Goal: Task Accomplishment & Management: Use online tool/utility

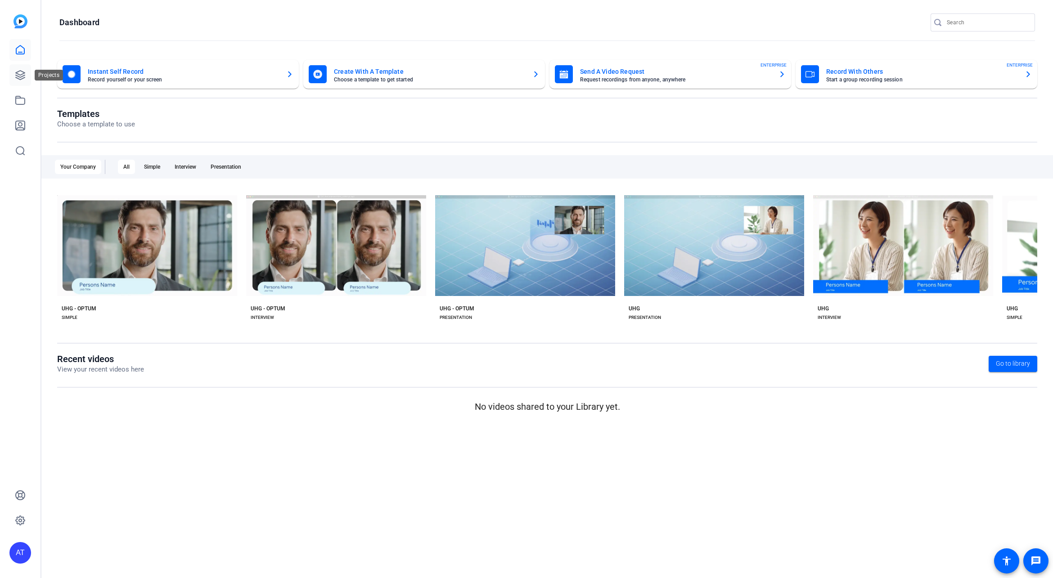
click at [17, 76] on icon at bounding box center [20, 75] width 9 height 9
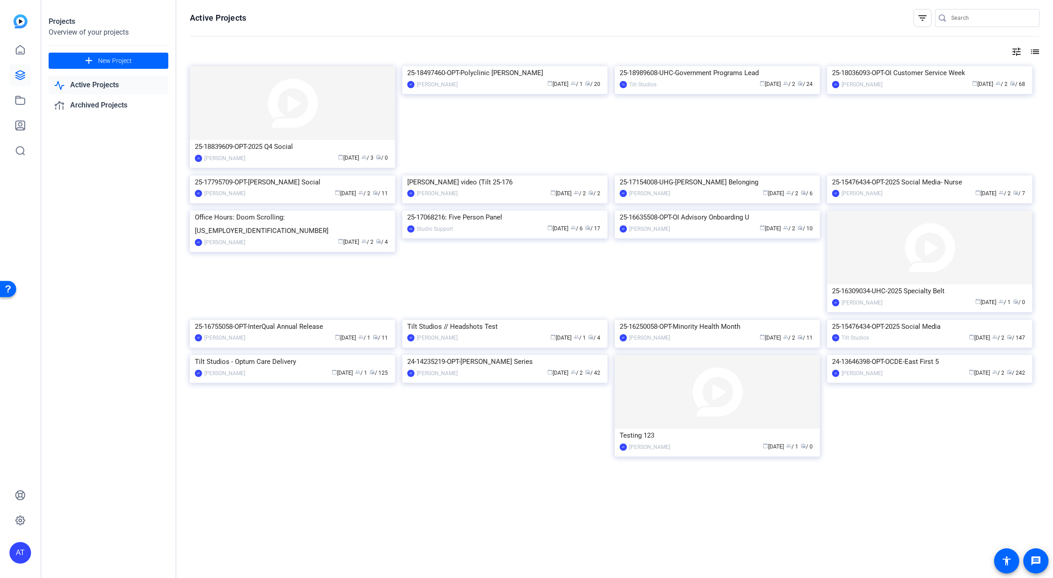
scroll to position [78, 0]
click at [309, 355] on img at bounding box center [292, 355] width 205 height 0
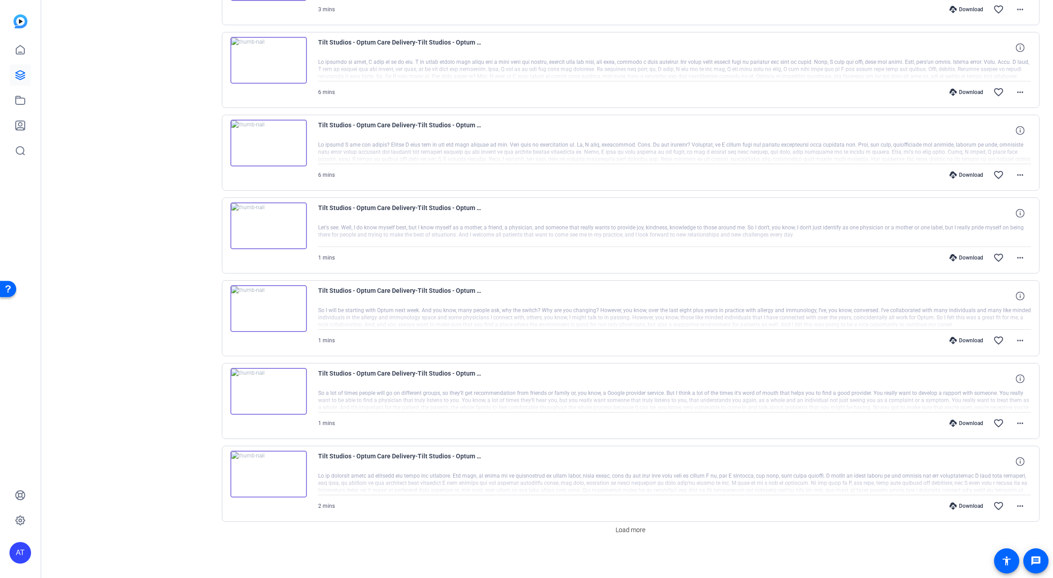
scroll to position [0, 0]
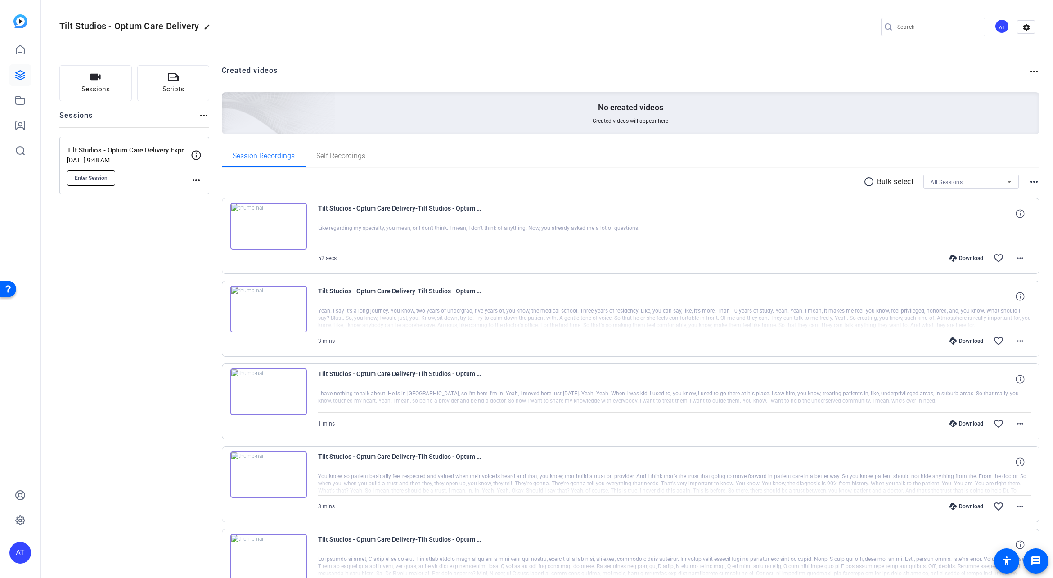
click at [86, 176] on span "Enter Session" at bounding box center [91, 178] width 33 height 7
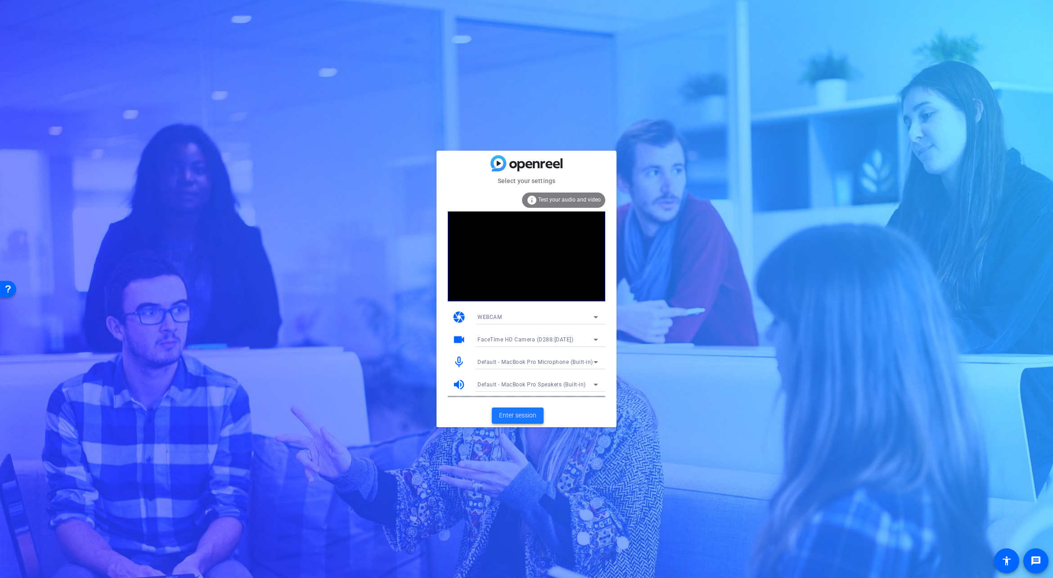
click at [516, 418] on span "Enter session" at bounding box center [517, 415] width 37 height 9
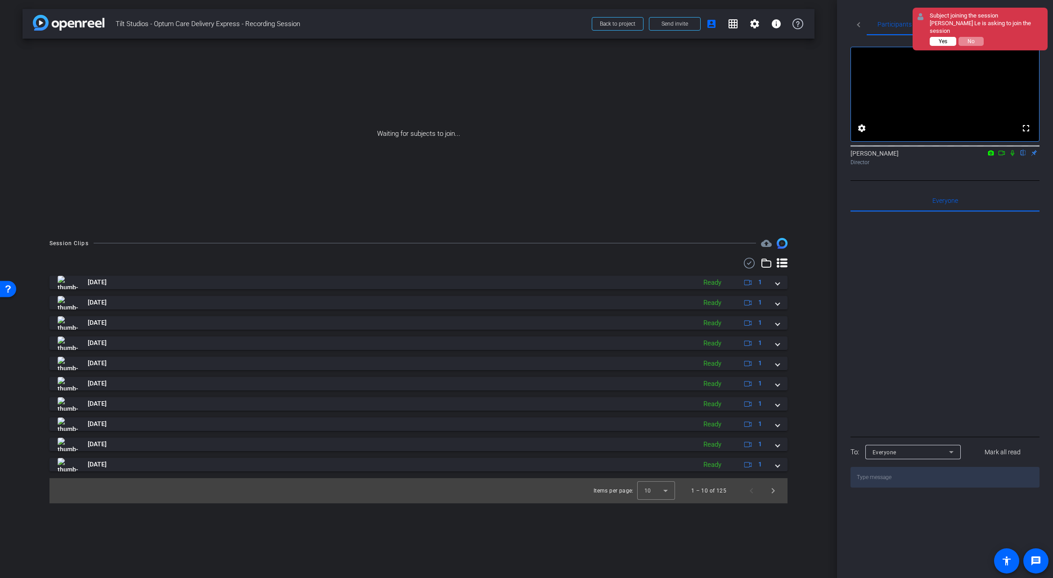
click at [938, 37] on button "Yes" at bounding box center [942, 41] width 27 height 9
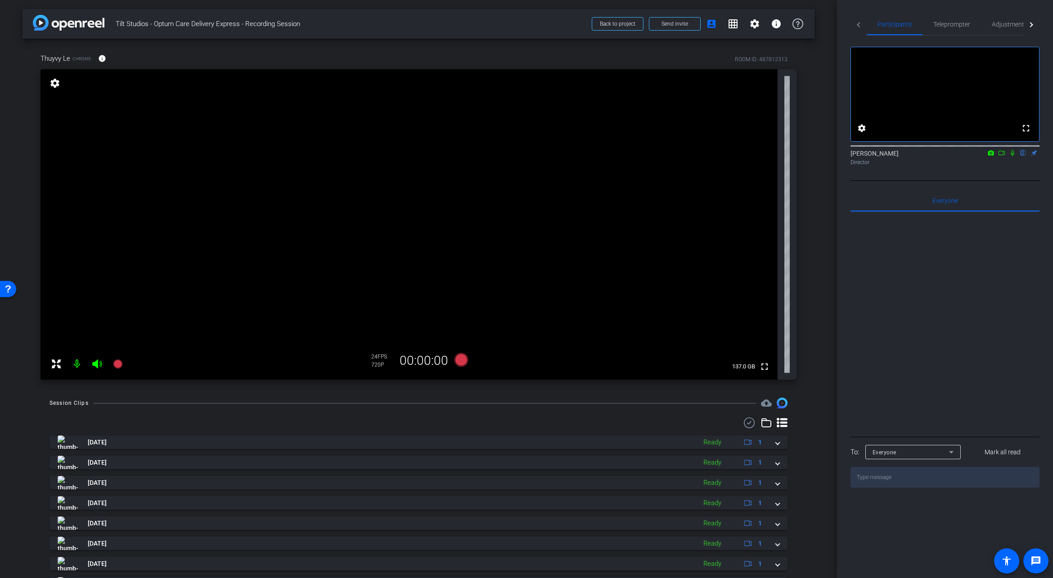
click at [76, 371] on mat-icon at bounding box center [77, 364] width 18 height 18
click at [77, 366] on mat-icon at bounding box center [77, 364] width 18 height 18
click at [1009, 156] on icon at bounding box center [1012, 153] width 7 height 6
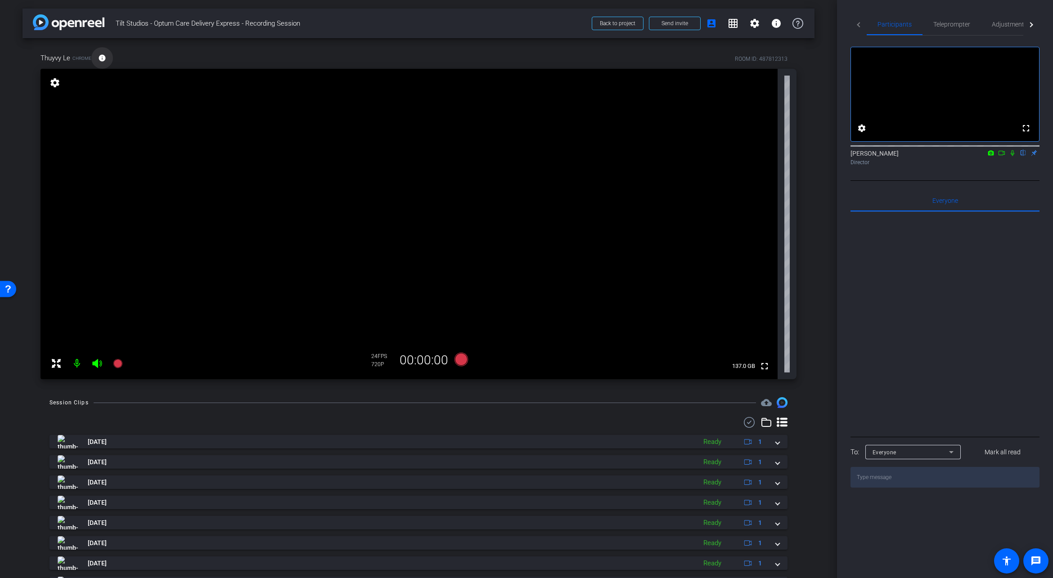
click at [103, 61] on mat-icon "info" at bounding box center [102, 58] width 8 height 8
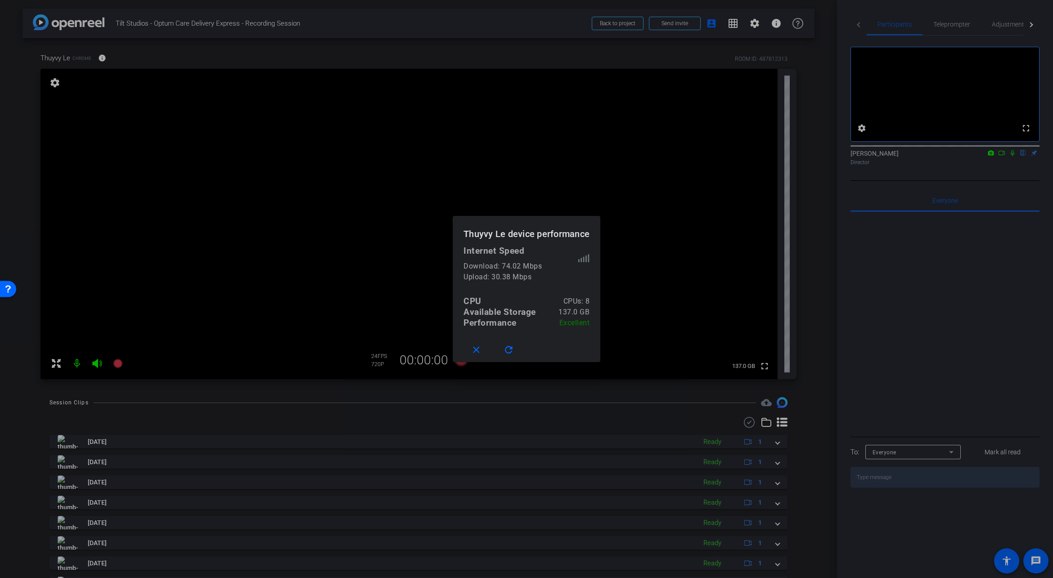
click at [361, 204] on div at bounding box center [526, 289] width 1053 height 578
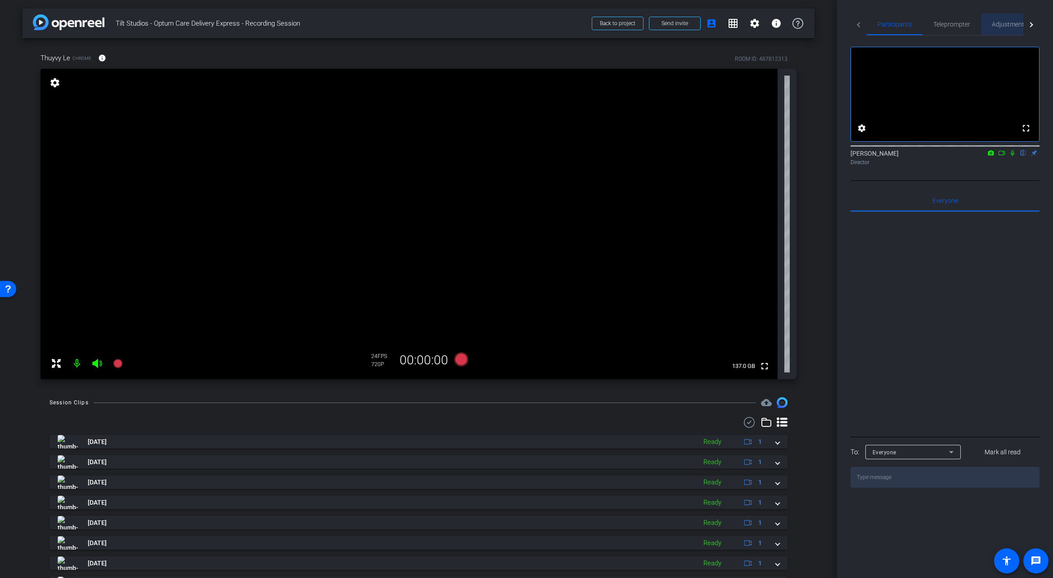
click at [1002, 22] on span "Adjustments" at bounding box center [1009, 24] width 36 height 6
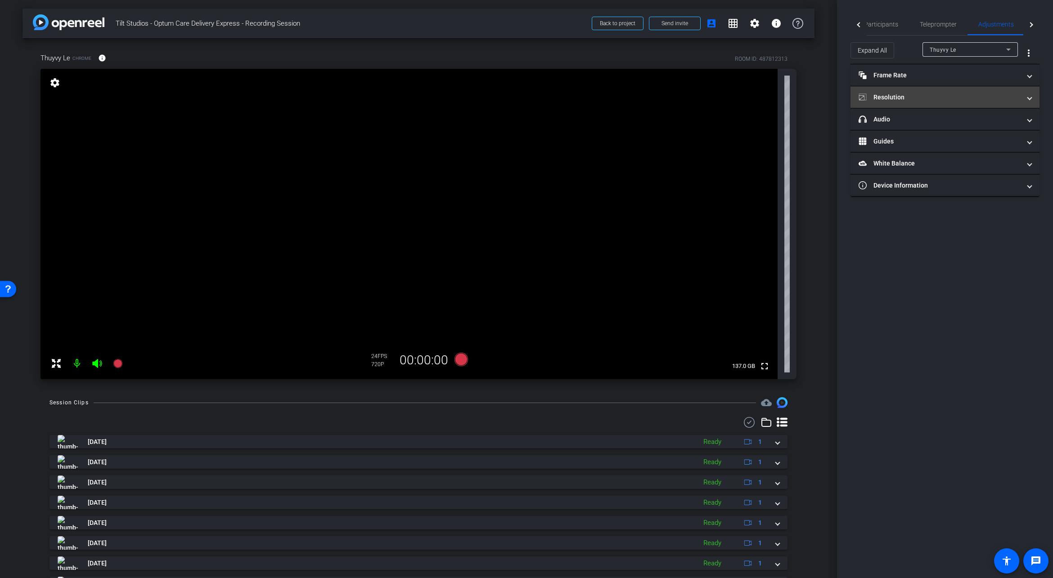
click at [948, 100] on mat-panel-title "Resolution" at bounding box center [939, 97] width 162 height 9
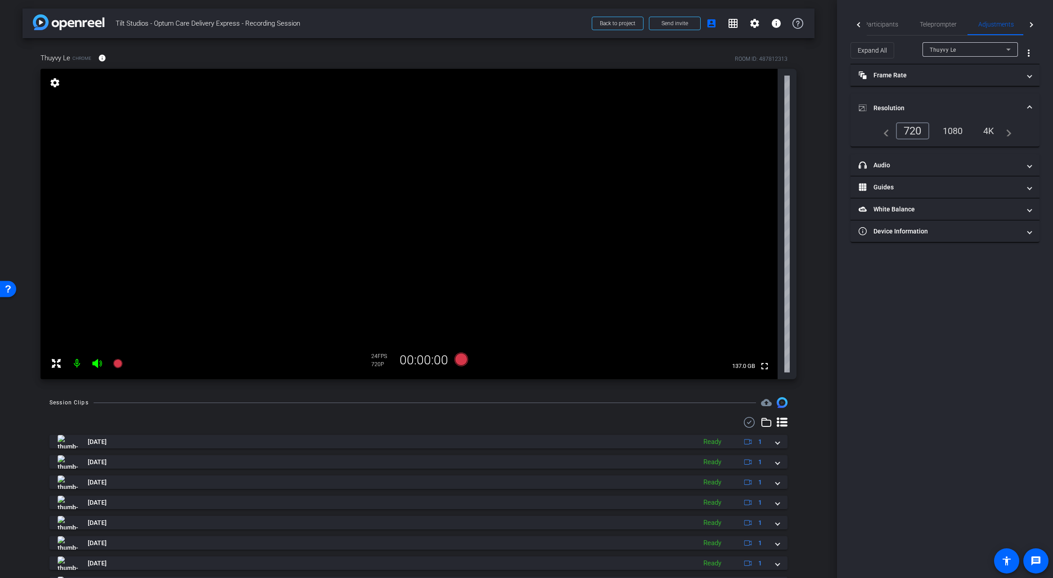
click at [991, 132] on div "4K" at bounding box center [988, 130] width 25 height 15
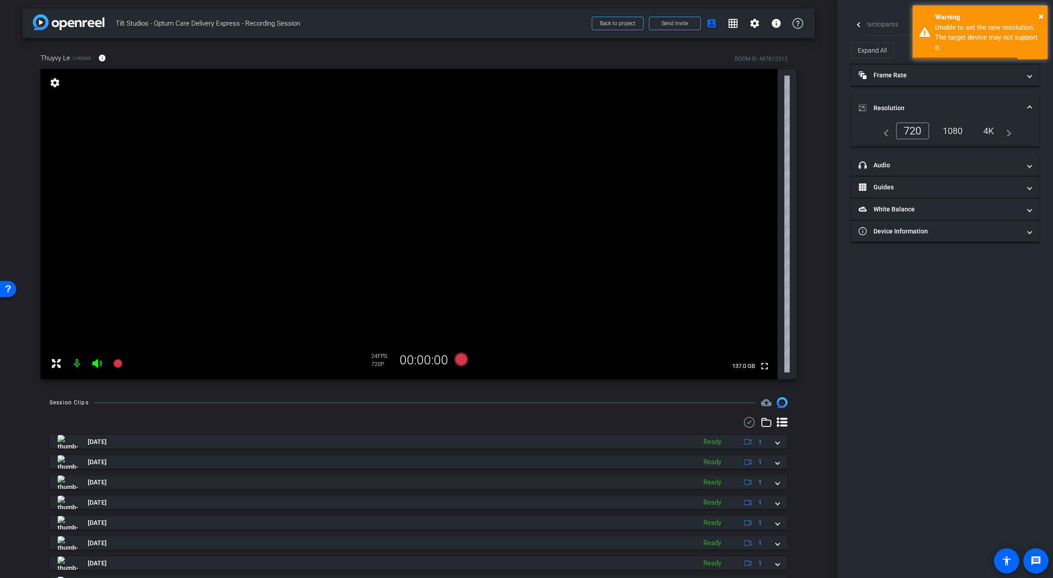
click at [950, 133] on div "1080" at bounding box center [953, 130] width 34 height 15
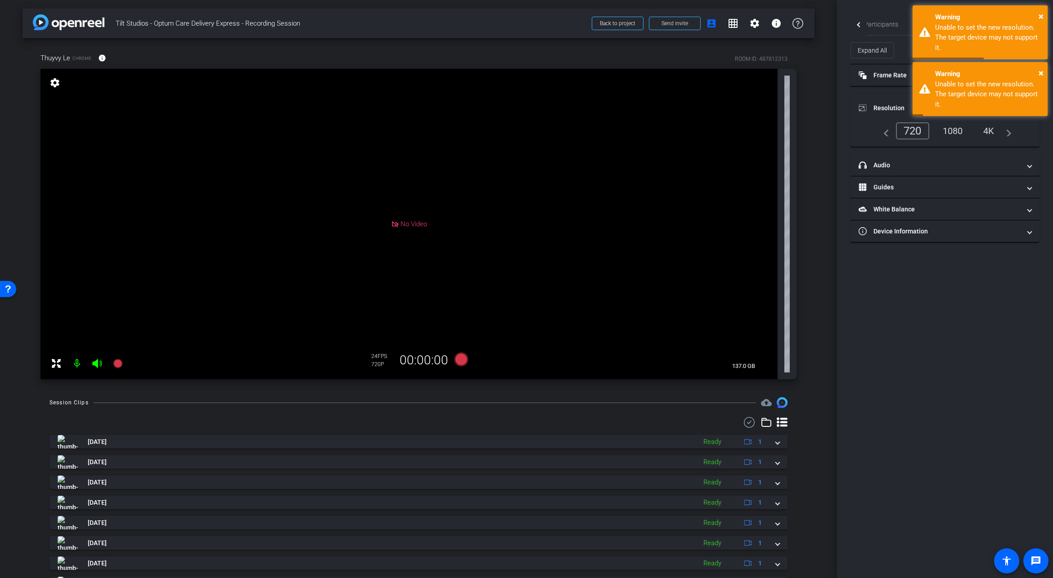
click at [952, 129] on div "1080" at bounding box center [953, 130] width 34 height 15
click at [1045, 15] on div "× Warning Unable to set the new resolution. The target device may not support i…" at bounding box center [979, 32] width 135 height 54
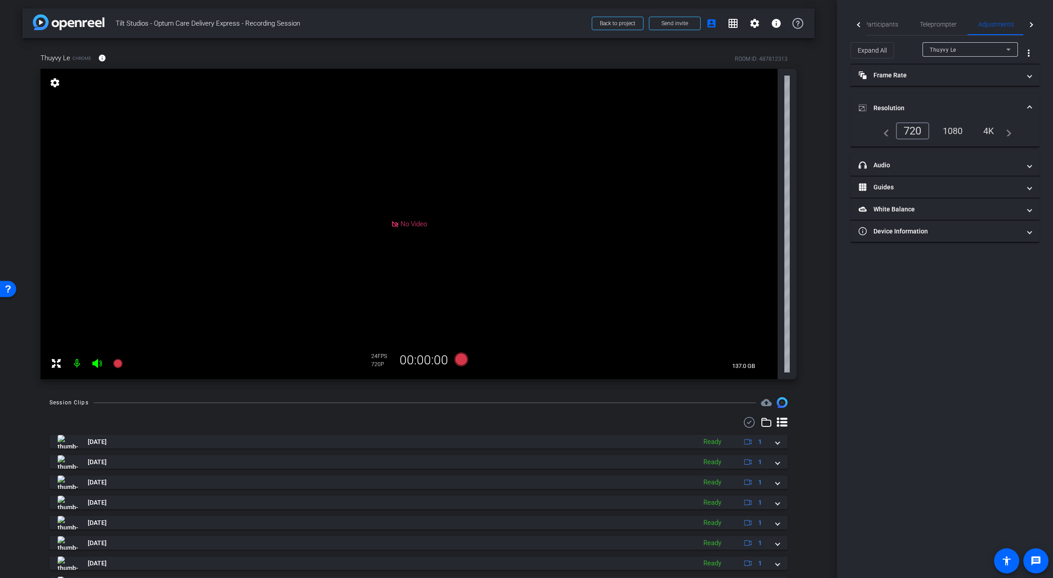
click at [904, 131] on div "720" at bounding box center [912, 130] width 33 height 17
click at [889, 132] on div "navigate_before 720 1080 4K navigate_next" at bounding box center [944, 130] width 133 height 17
click at [888, 134] on div "navigate_before 720 1080 4K navigate_next" at bounding box center [944, 130] width 133 height 17
click at [886, 134] on mat-icon "navigate_before" at bounding box center [883, 131] width 11 height 11
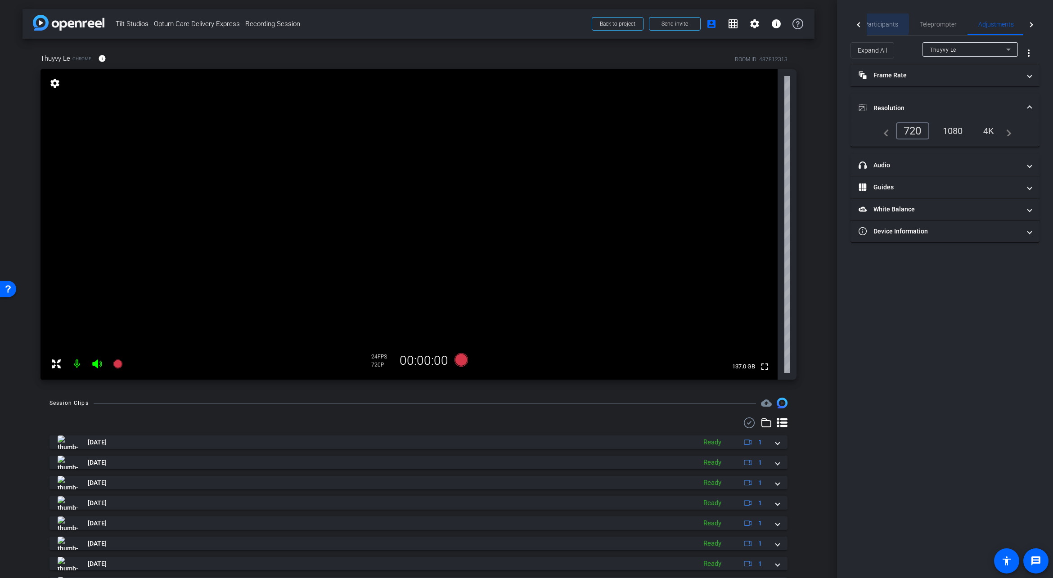
click at [877, 24] on span "Participants" at bounding box center [881, 24] width 34 height 6
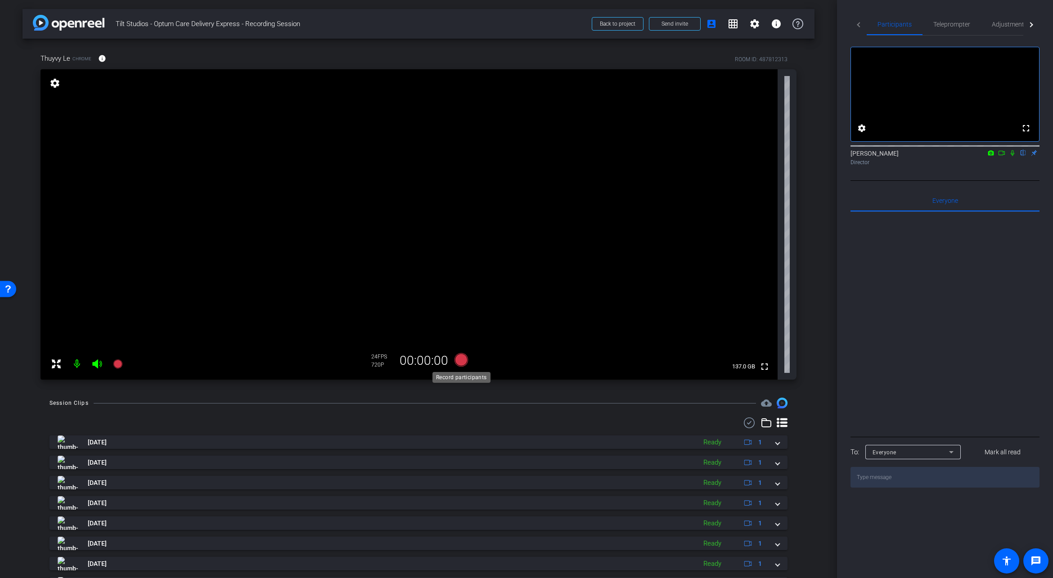
click at [461, 360] on icon at bounding box center [460, 359] width 13 height 13
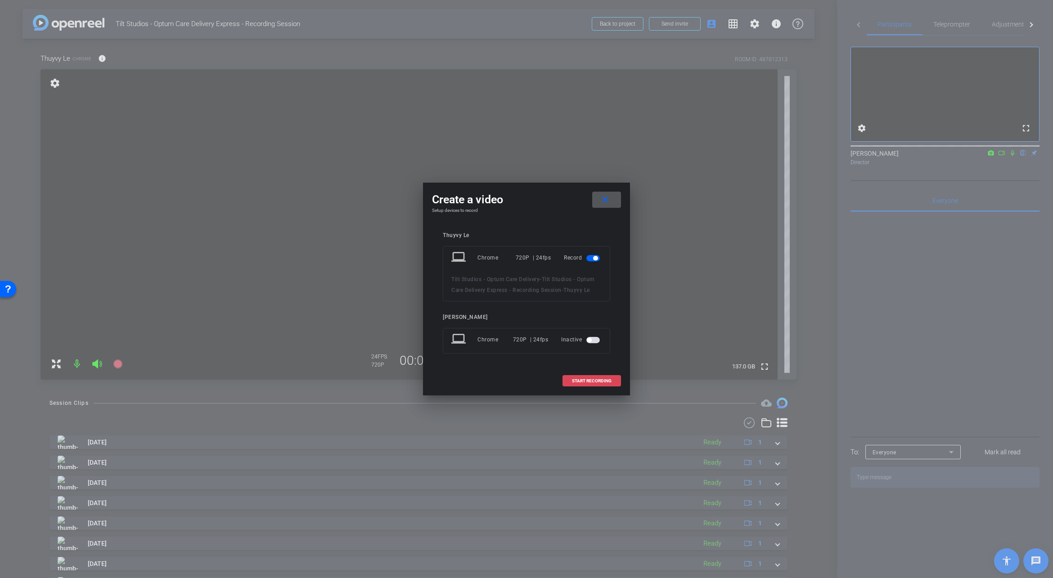
click at [595, 380] on span "START RECORDING" at bounding box center [592, 381] width 40 height 4
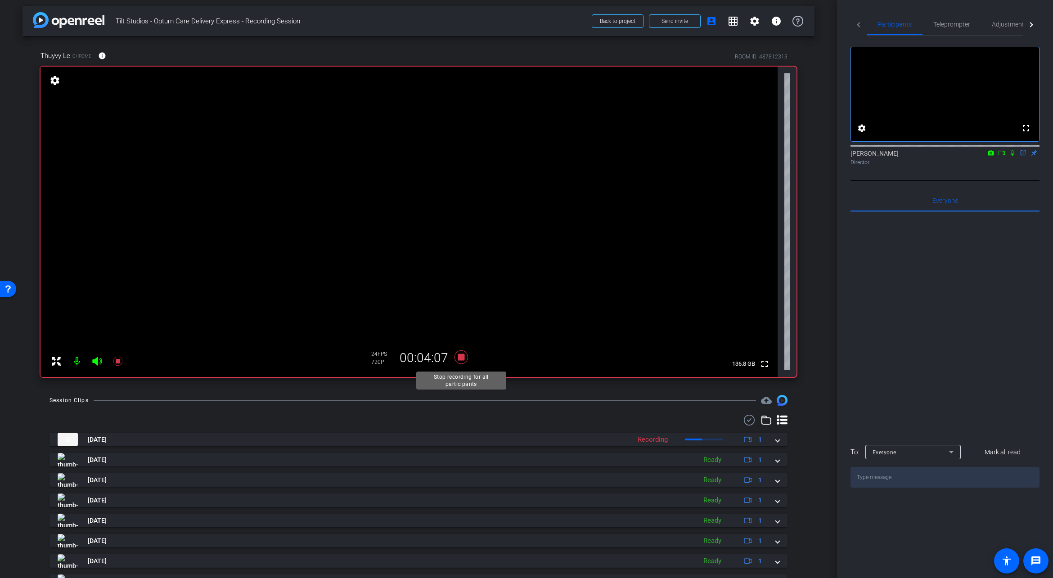
click at [459, 362] on icon at bounding box center [461, 357] width 22 height 16
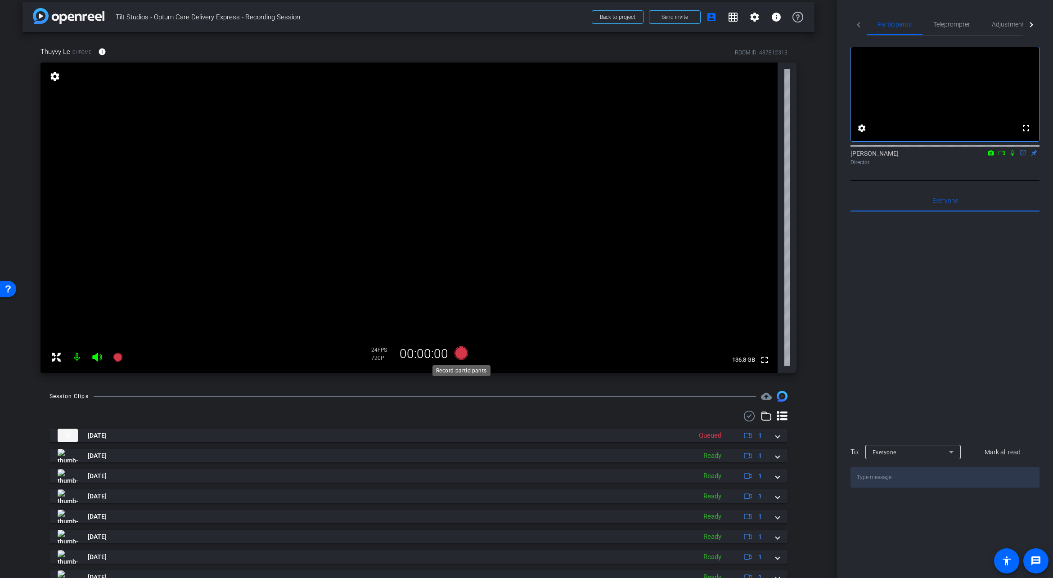
click at [466, 355] on icon at bounding box center [460, 352] width 13 height 13
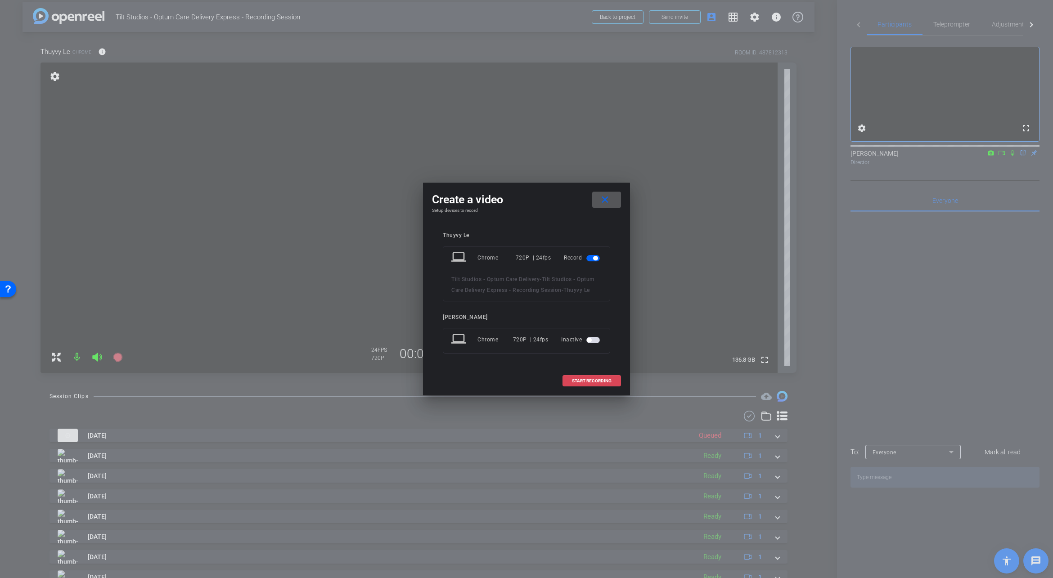
click at [589, 380] on span "START RECORDING" at bounding box center [592, 381] width 40 height 4
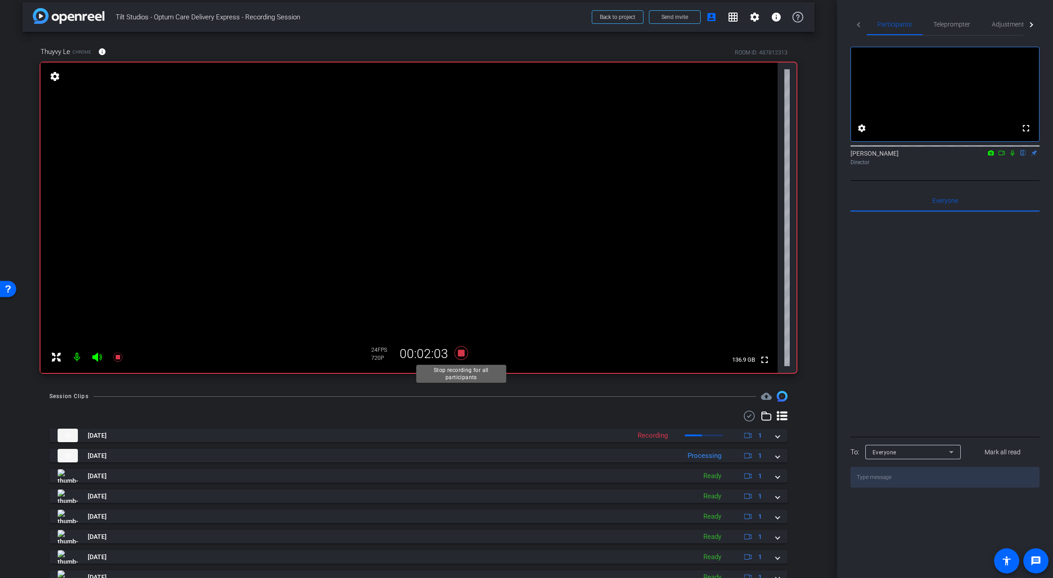
click at [465, 349] on icon at bounding box center [461, 353] width 22 height 16
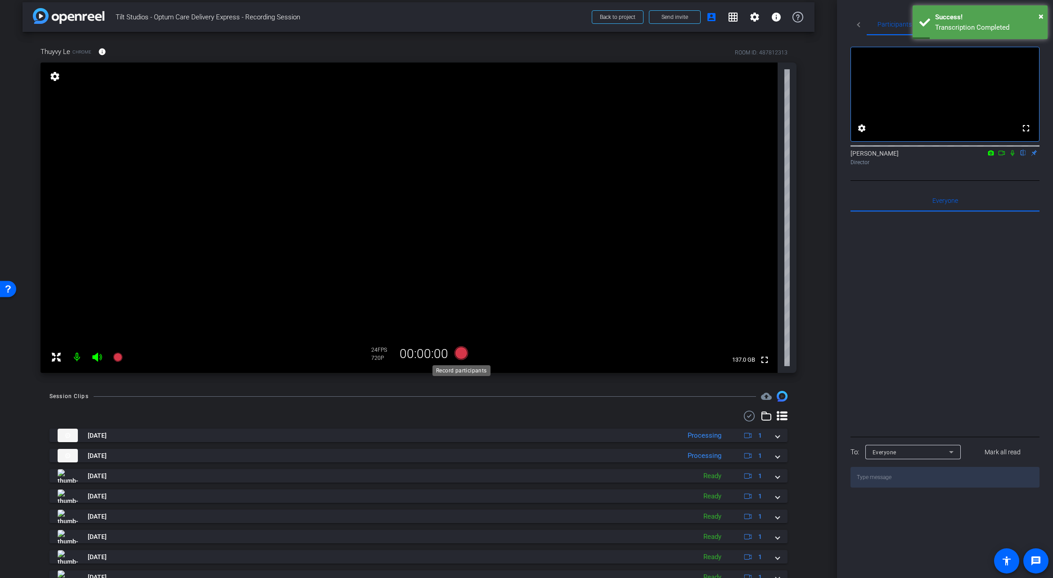
click at [461, 353] on icon at bounding box center [460, 352] width 13 height 13
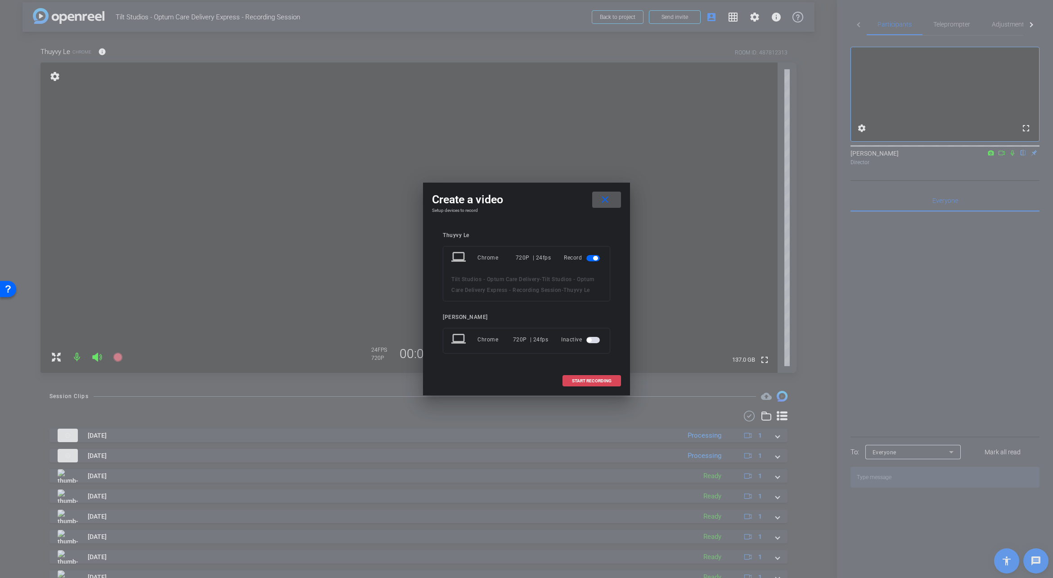
click at [607, 386] on span at bounding box center [592, 381] width 58 height 22
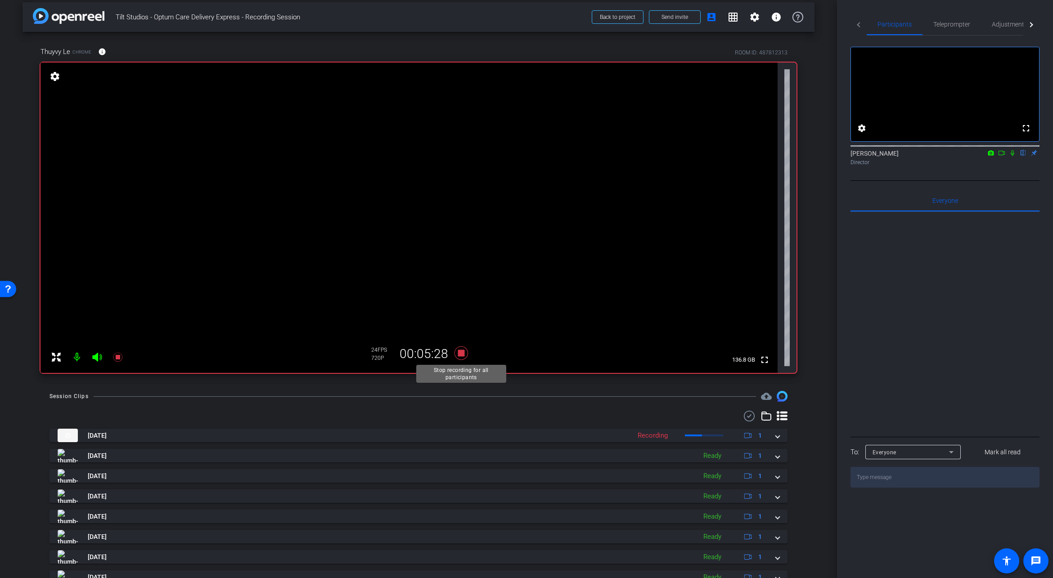
click at [460, 353] on icon at bounding box center [460, 352] width 13 height 13
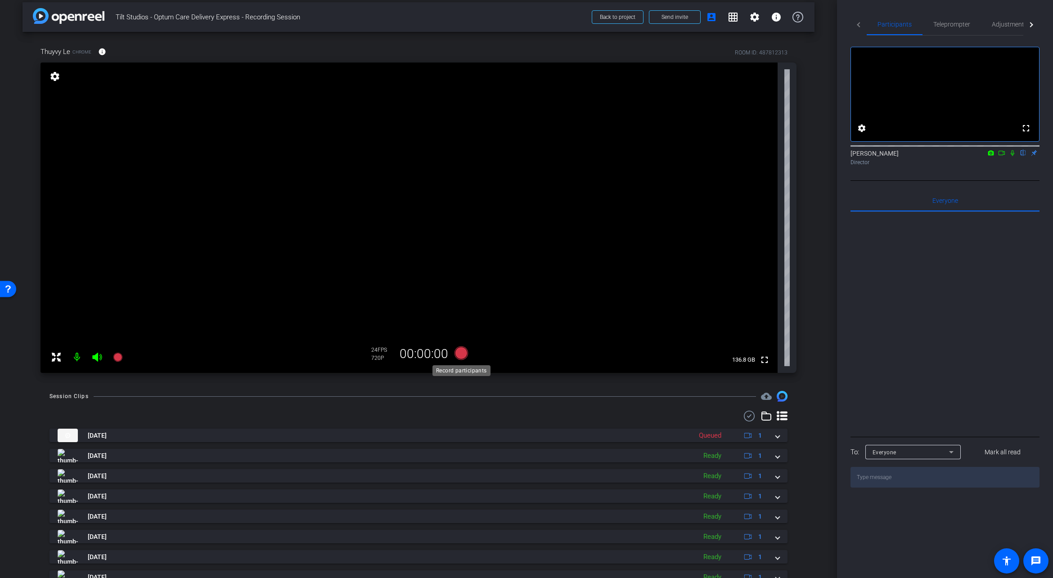
click at [459, 353] on icon at bounding box center [460, 352] width 13 height 13
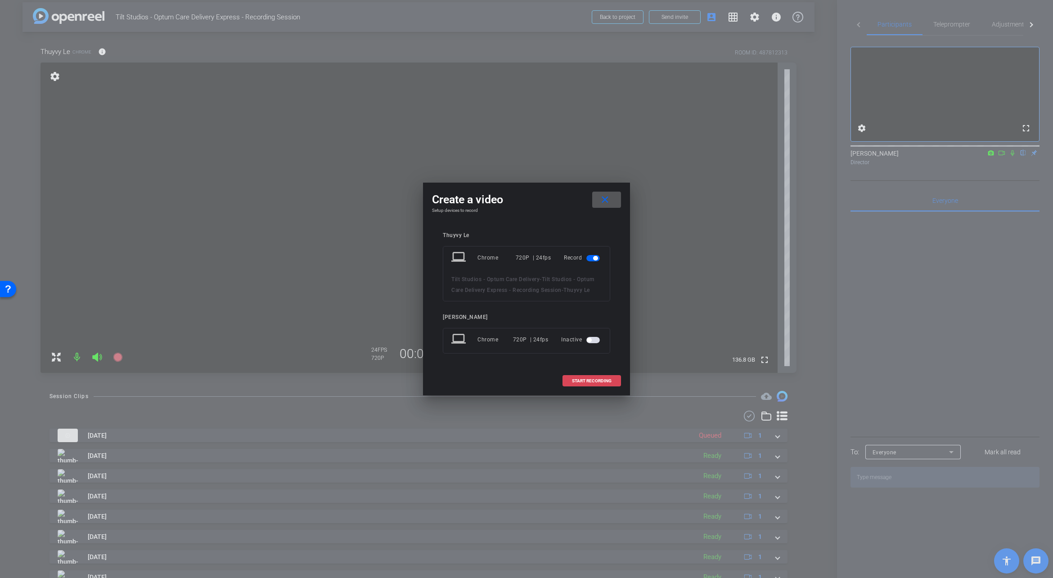
click at [584, 380] on span "START RECORDING" at bounding box center [592, 381] width 40 height 4
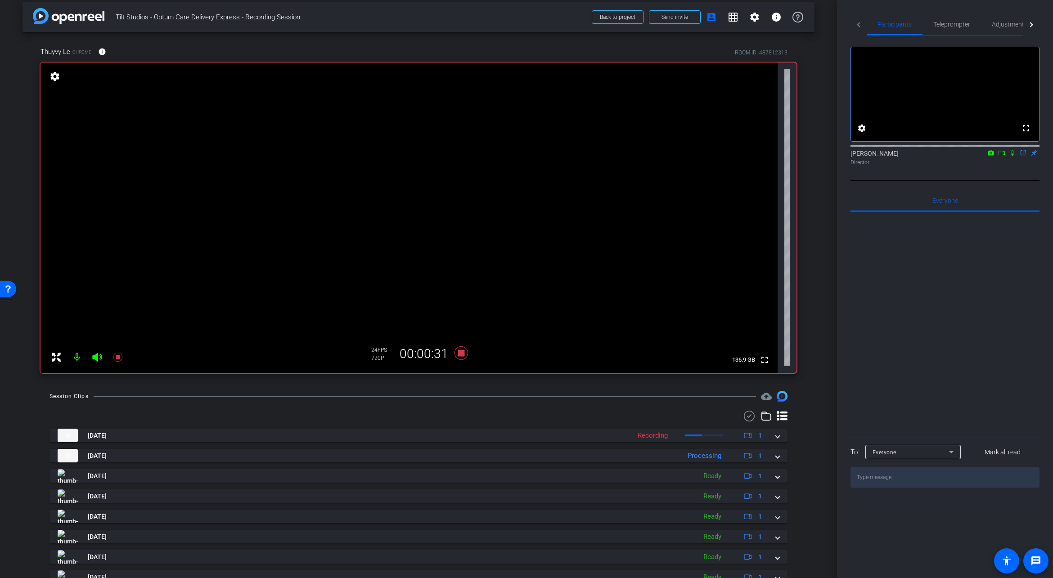
scroll to position [0, 0]
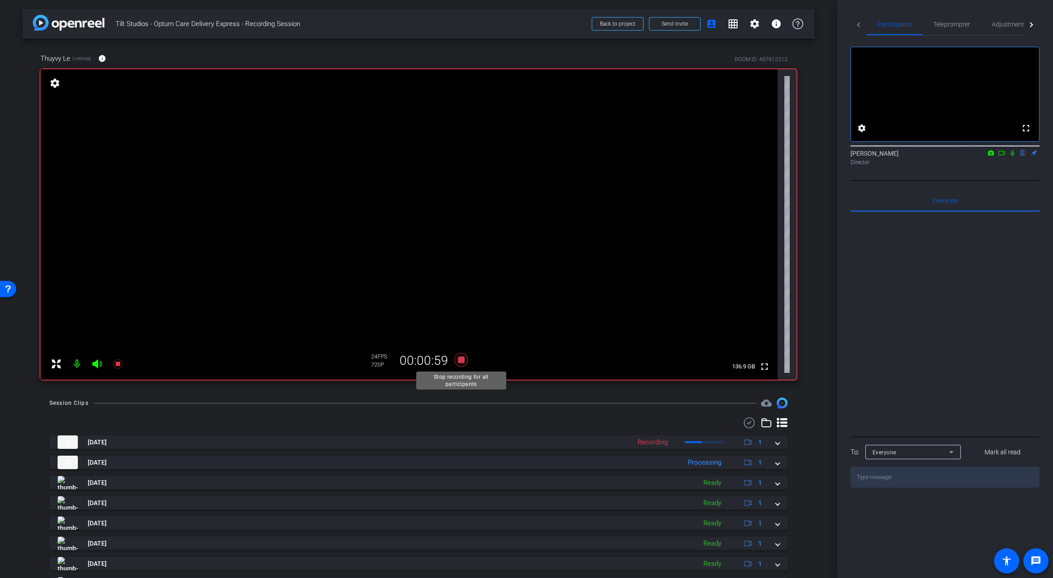
click at [459, 359] on icon at bounding box center [460, 359] width 13 height 13
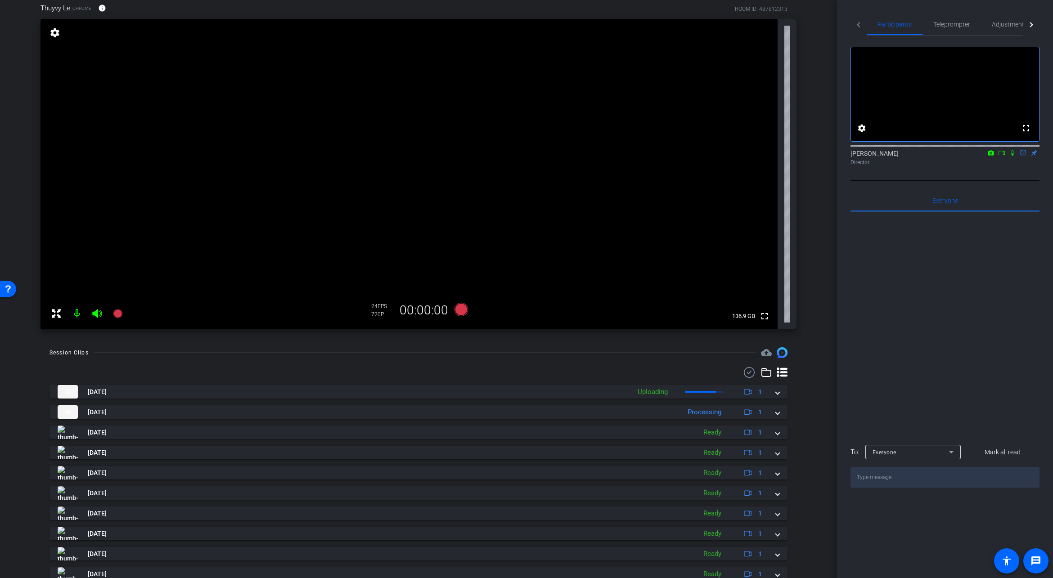
scroll to position [61, 0]
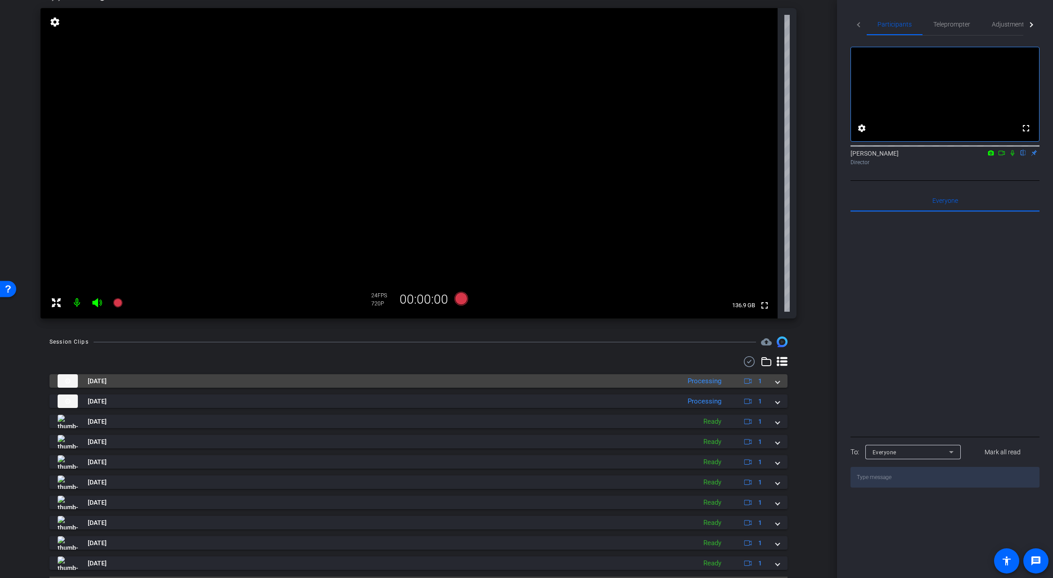
click at [780, 385] on mat-expansion-panel-header "Sep 22, 2025 Processing 1" at bounding box center [418, 380] width 738 height 13
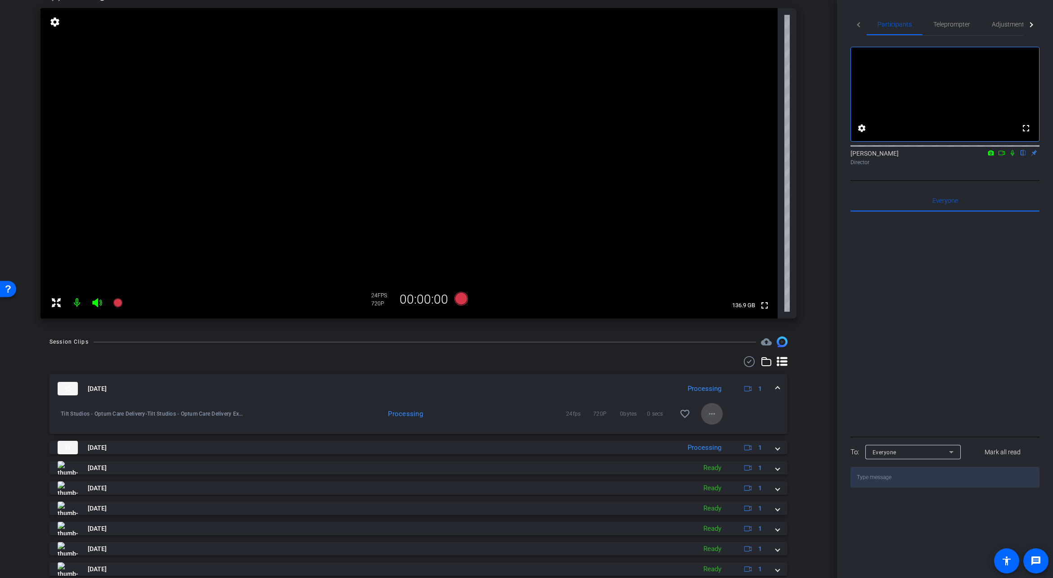
click at [719, 413] on span at bounding box center [712, 414] width 22 height 22
click at [592, 397] on div at bounding box center [526, 289] width 1053 height 578
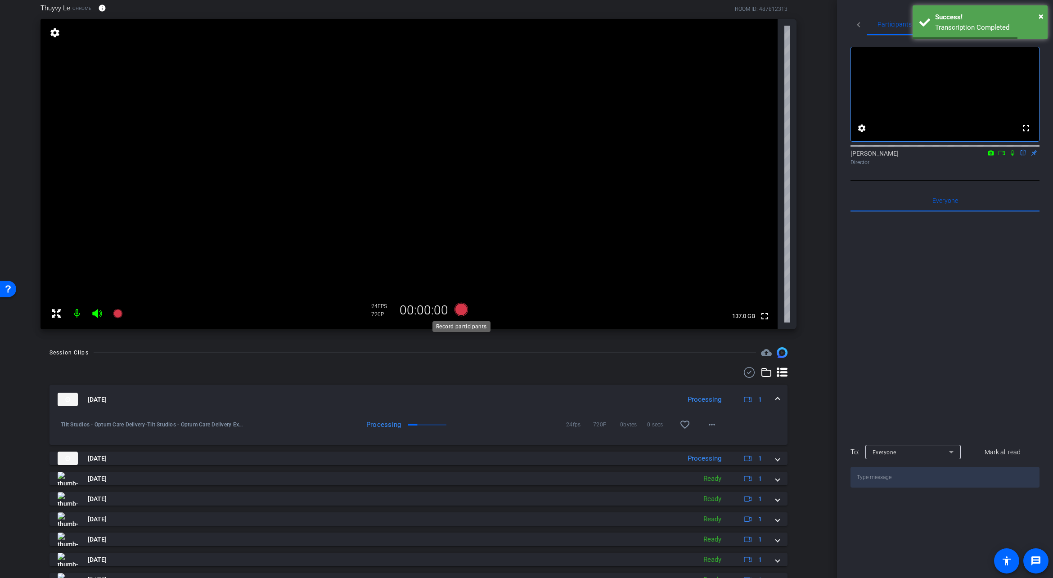
click at [464, 310] on icon at bounding box center [460, 309] width 13 height 13
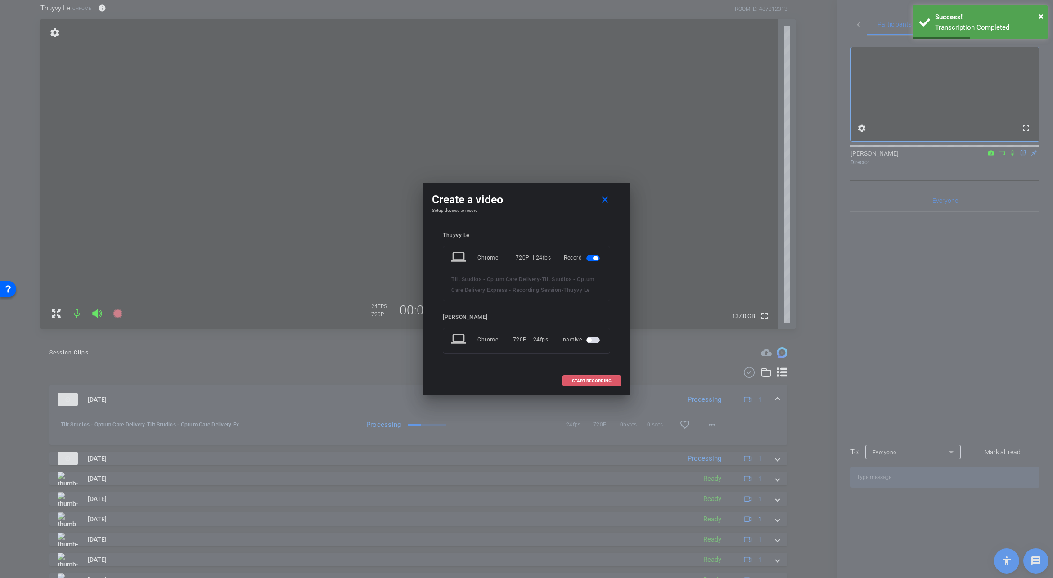
click at [593, 379] on span "START RECORDING" at bounding box center [592, 381] width 40 height 4
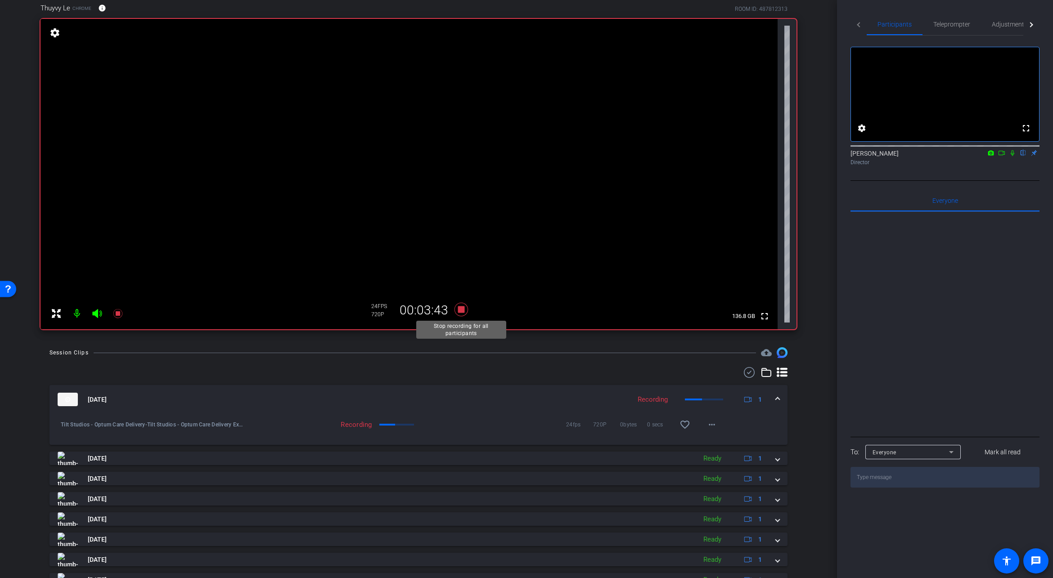
click at [462, 307] on icon at bounding box center [460, 309] width 13 height 13
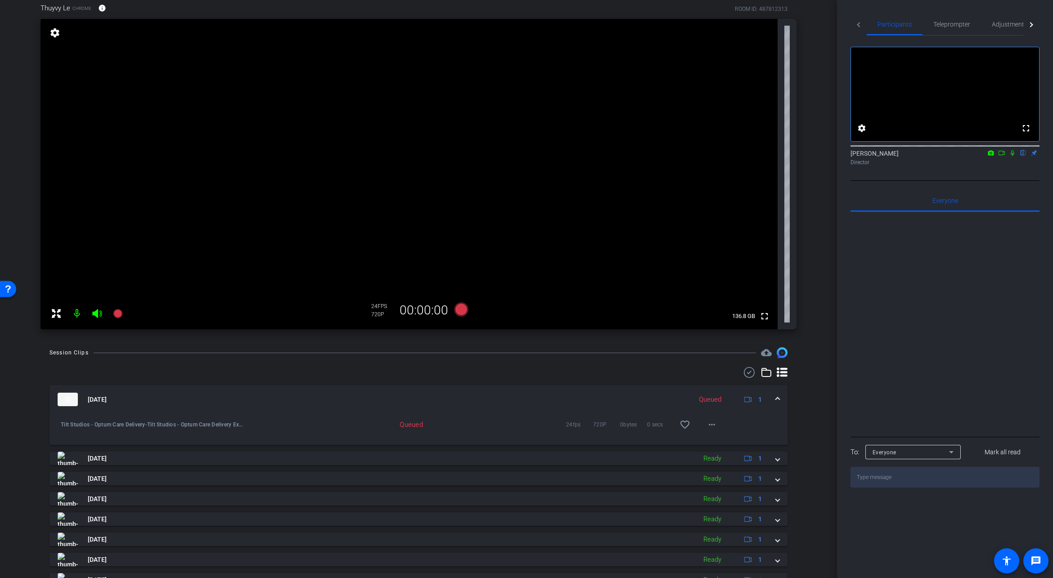
click at [779, 399] on mat-expansion-panel-header "Sep 22, 2025 Queued 1" at bounding box center [418, 399] width 738 height 29
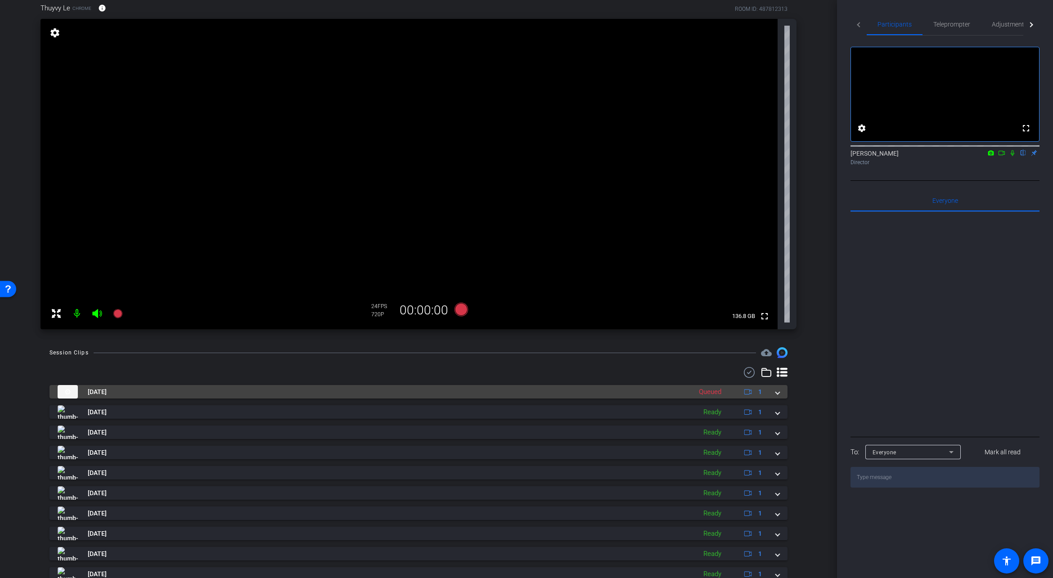
click at [776, 395] on span at bounding box center [778, 391] width 4 height 9
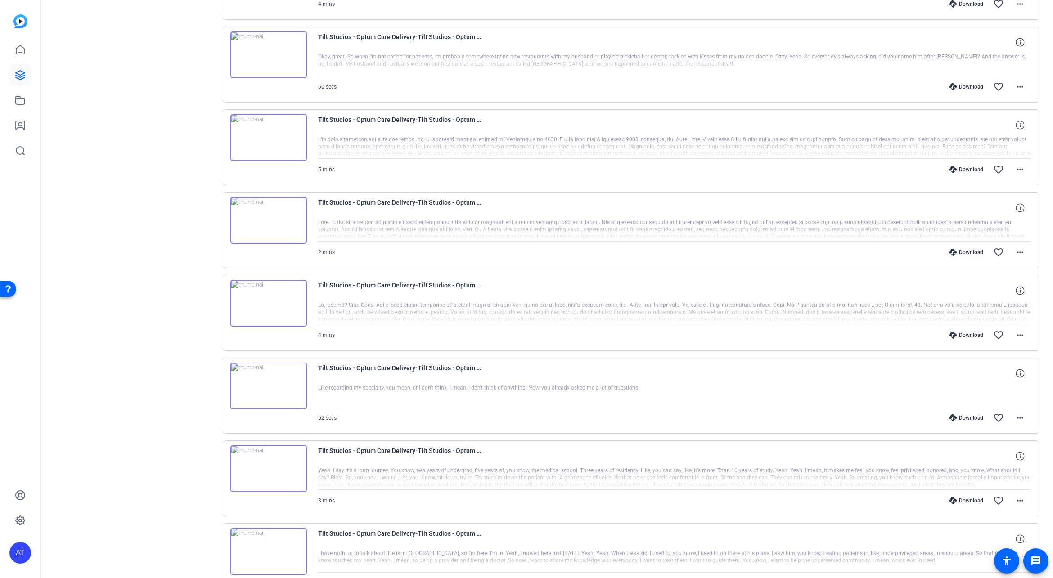
scroll to position [341, 0]
